Goal: Transaction & Acquisition: Book appointment/travel/reservation

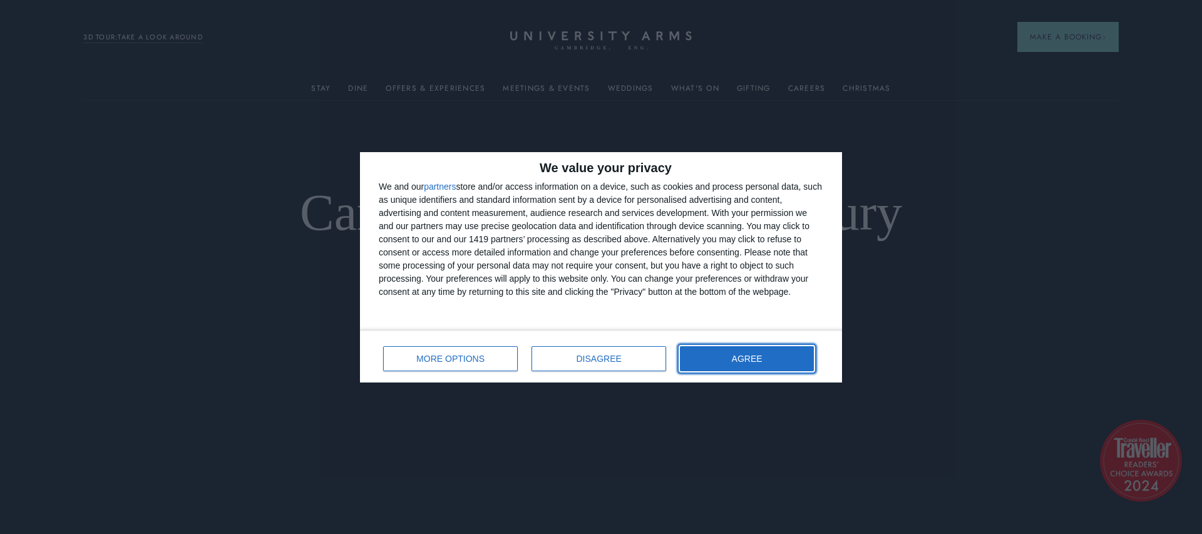
click at [745, 357] on span "AGREE" at bounding box center [747, 358] width 31 height 9
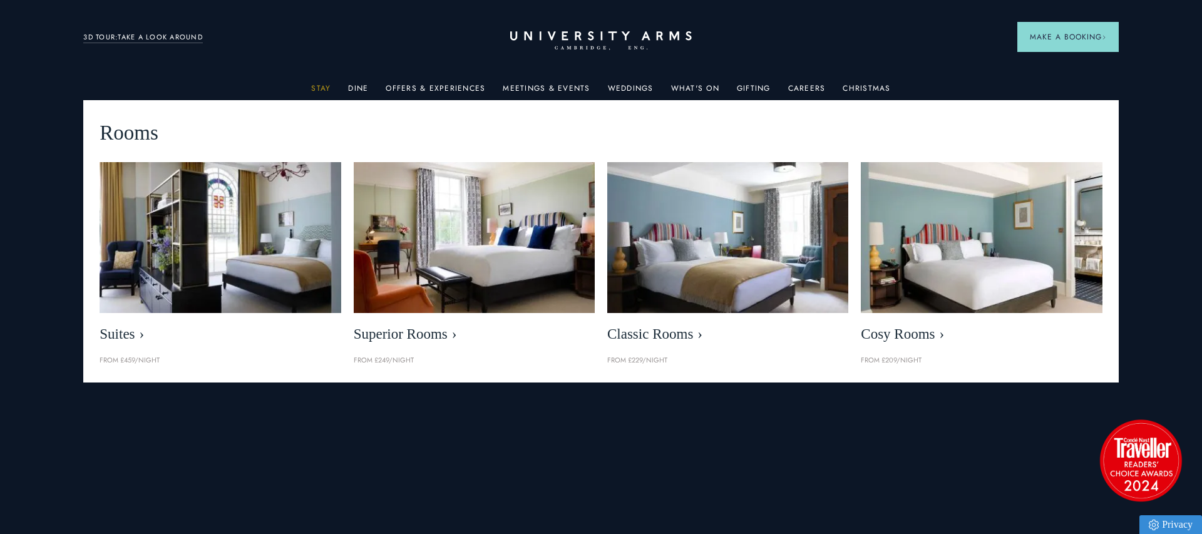
click at [328, 89] on link "Stay" at bounding box center [320, 92] width 19 height 16
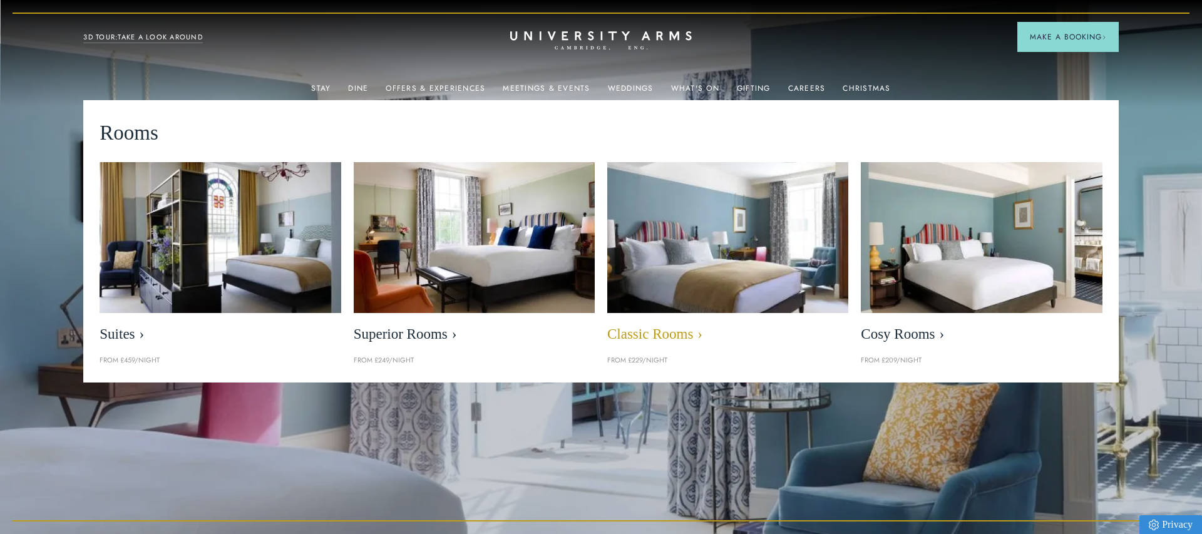
click at [729, 271] on img at bounding box center [727, 237] width 277 height 173
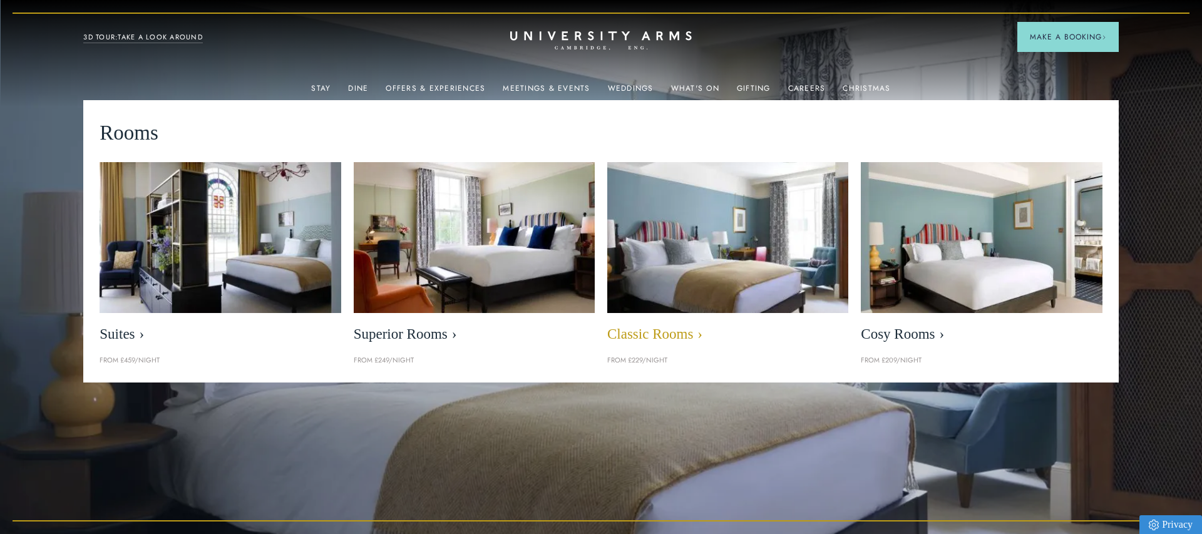
click at [729, 271] on img at bounding box center [727, 237] width 277 height 173
click at [676, 334] on span "Classic Rooms" at bounding box center [727, 335] width 241 height 18
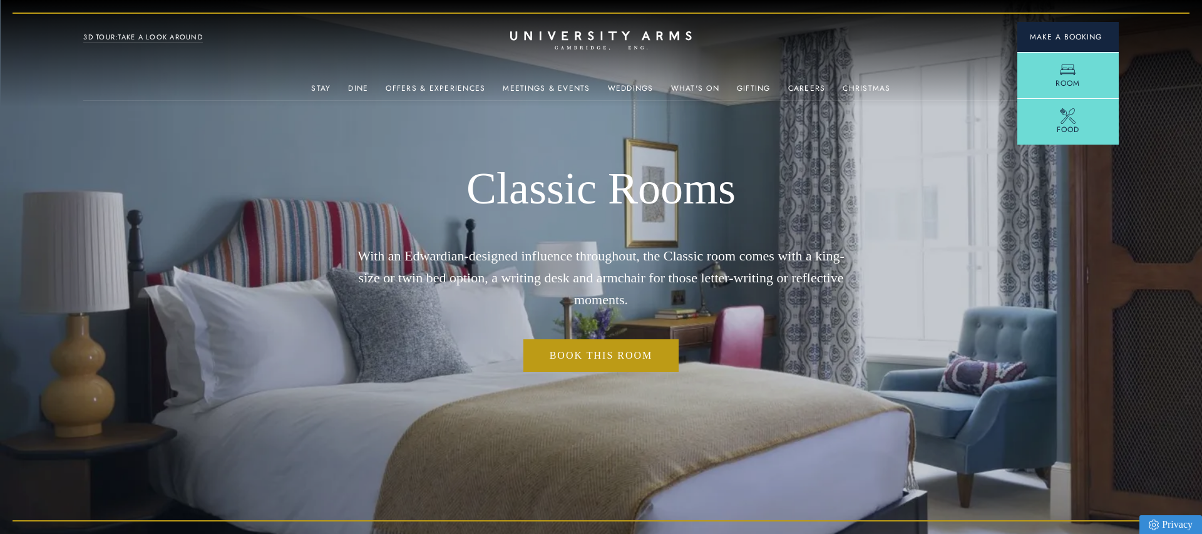
click at [1066, 35] on span "Make a Booking" at bounding box center [1068, 36] width 76 height 11
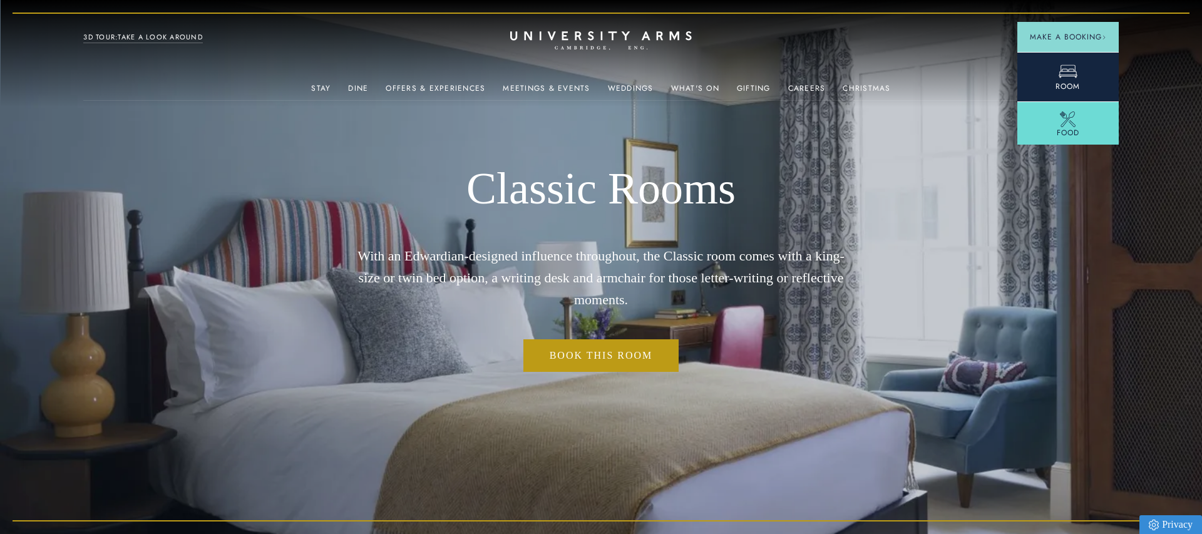
click at [1069, 75] on icon at bounding box center [1068, 71] width 18 height 13
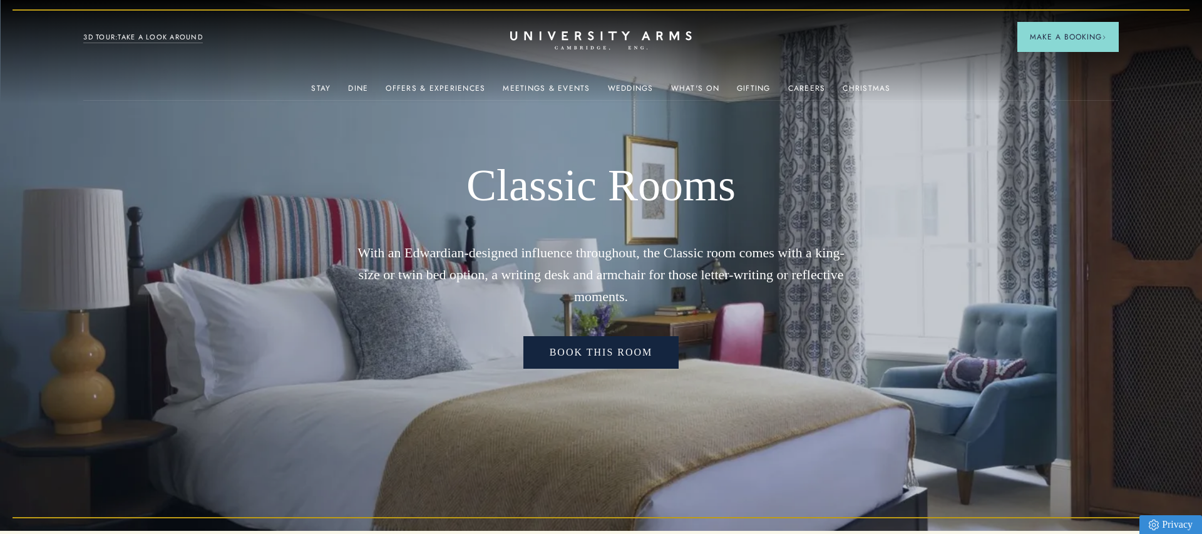
scroll to position [3, 0]
click at [592, 353] on link "Book this room" at bounding box center [601, 353] width 156 height 33
